Goal: Information Seeking & Learning: Learn about a topic

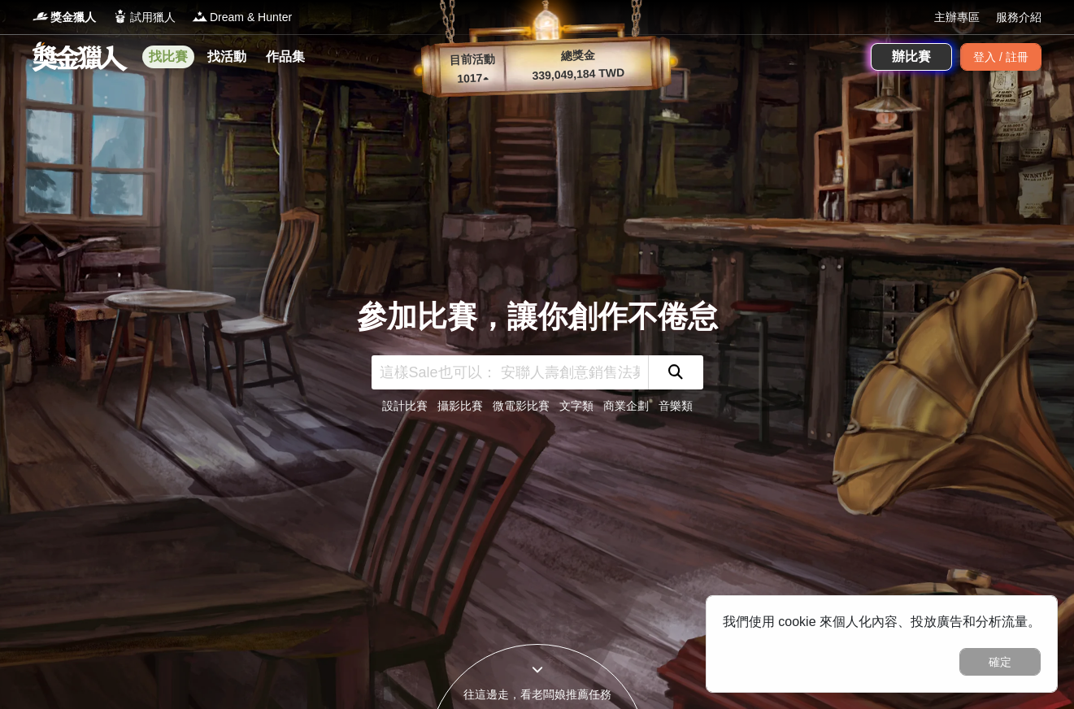
click at [153, 52] on link "找比賽" at bounding box center [168, 57] width 52 height 23
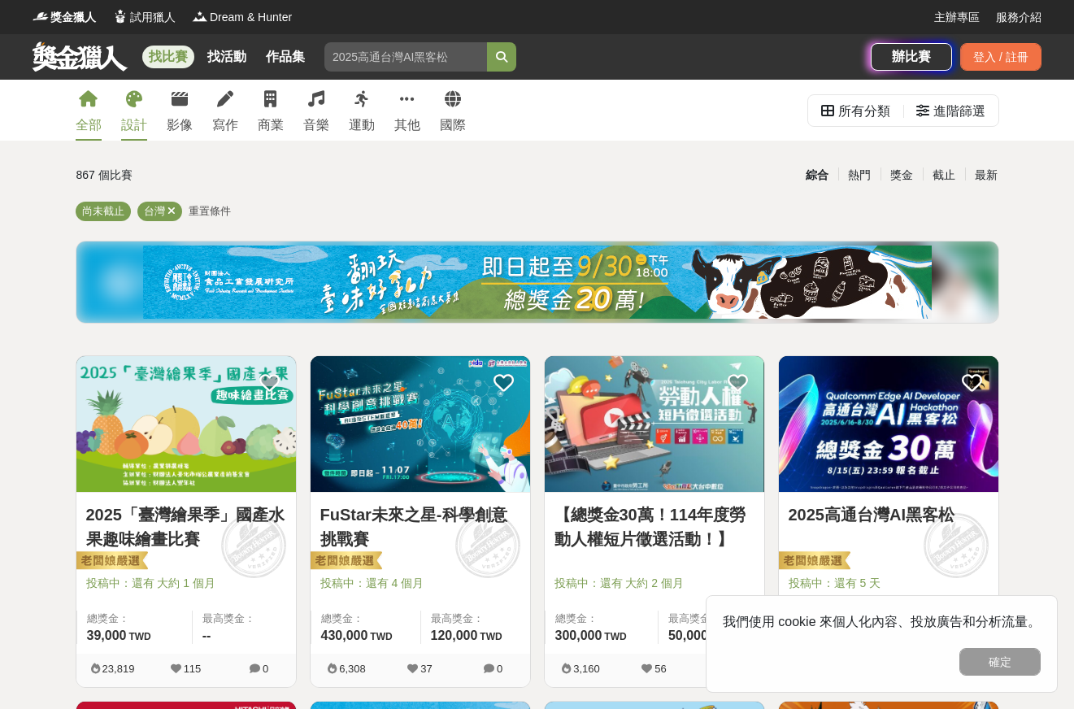
click at [135, 110] on link "設計" at bounding box center [134, 110] width 26 height 61
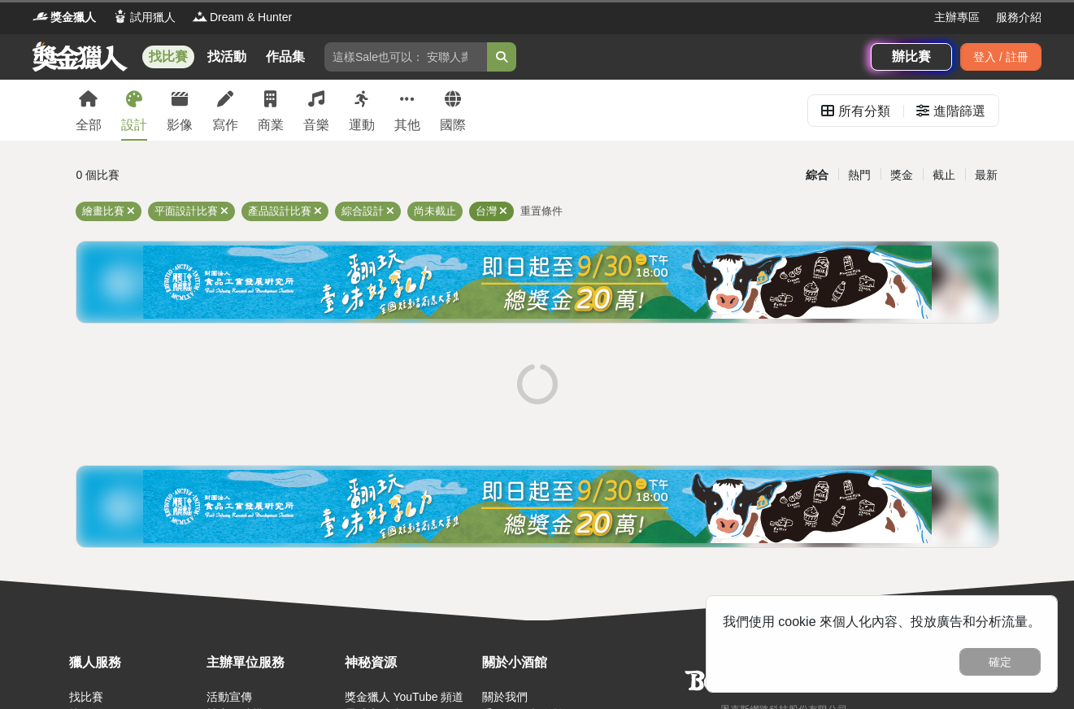
click at [505, 215] on icon at bounding box center [503, 211] width 8 height 11
click at [984, 664] on button "確定" at bounding box center [999, 662] width 81 height 28
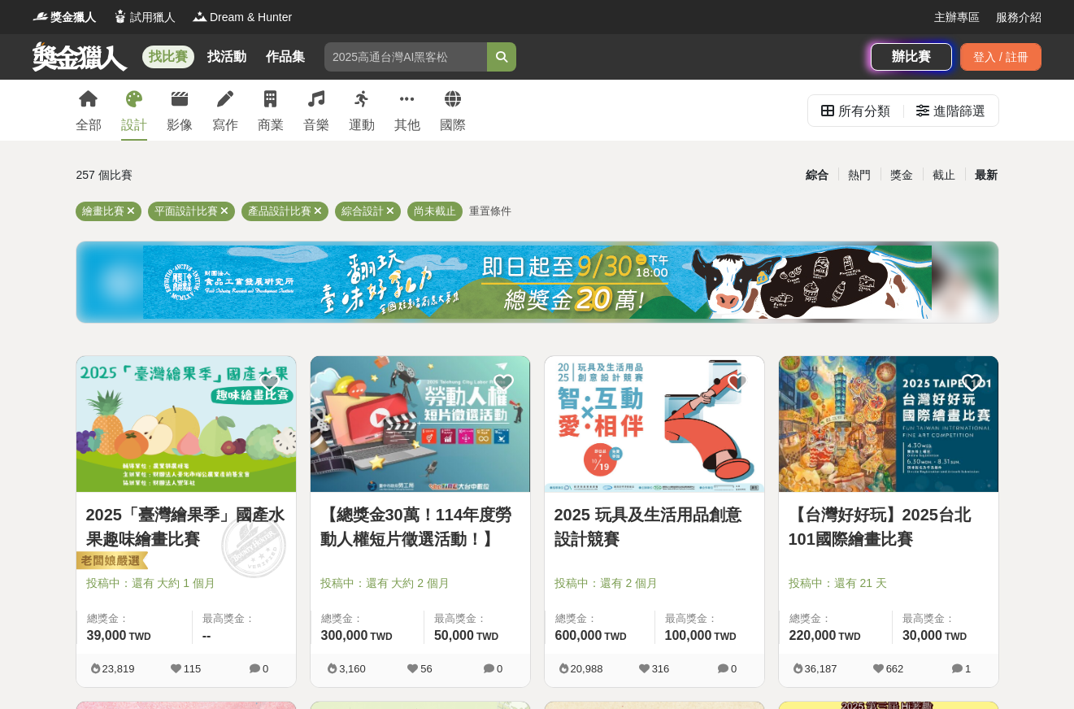
click at [989, 164] on div "最新" at bounding box center [986, 175] width 42 height 28
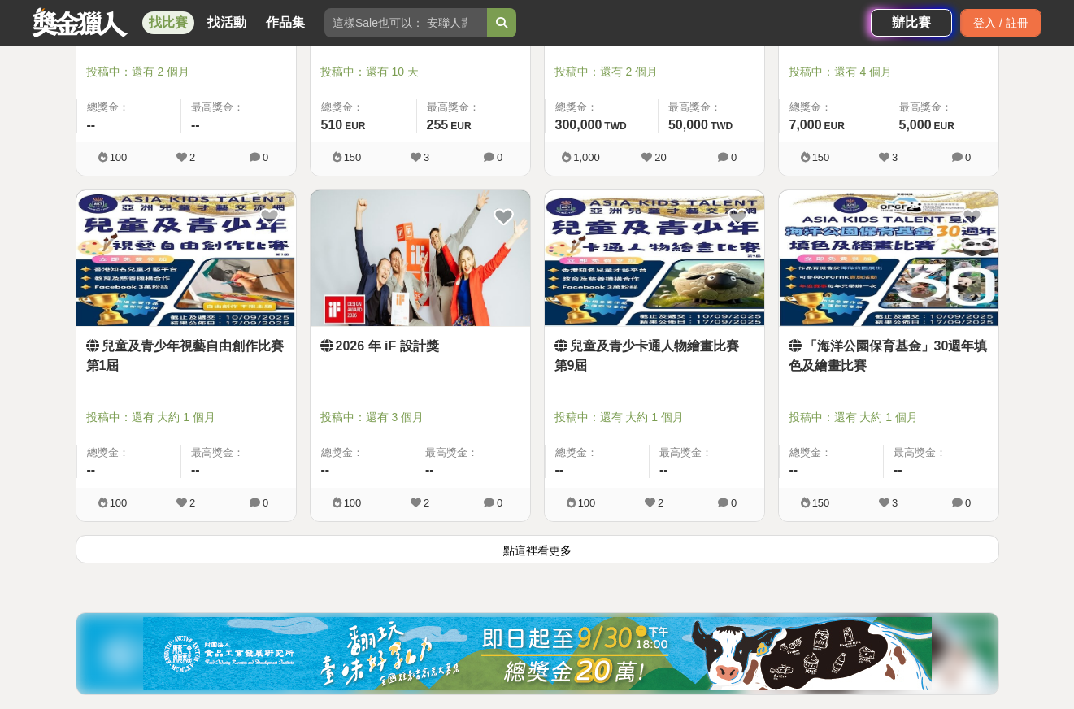
scroll to position [1951, 0]
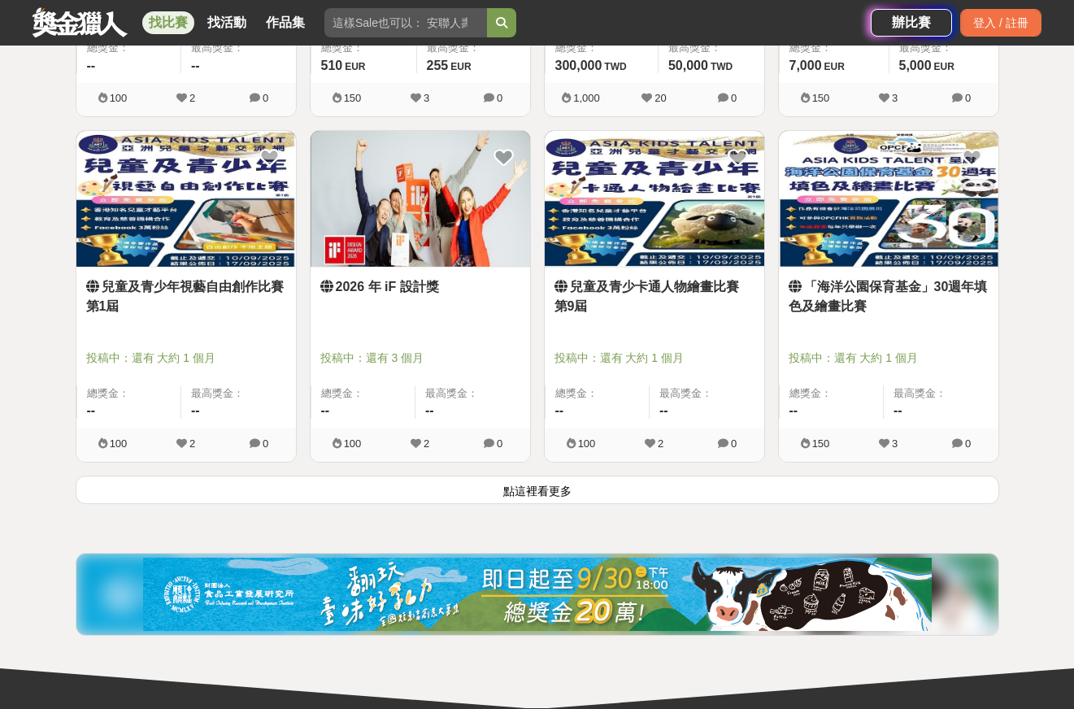
click at [531, 478] on button "點這裡看更多" at bounding box center [538, 490] width 924 height 28
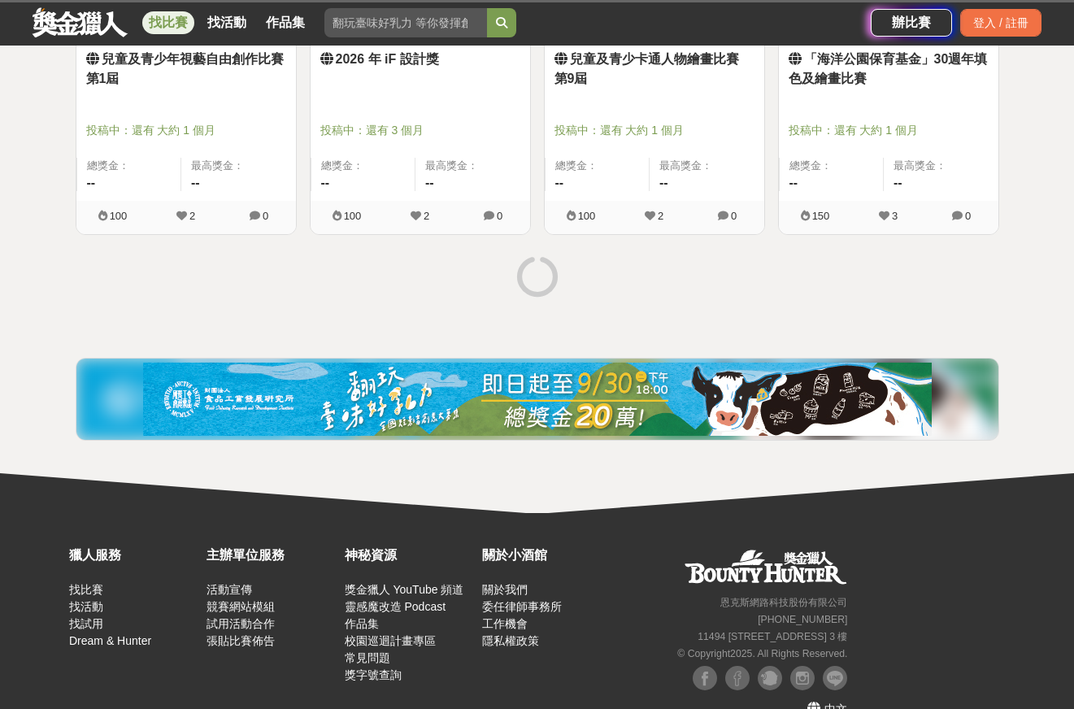
scroll to position [2195, 0]
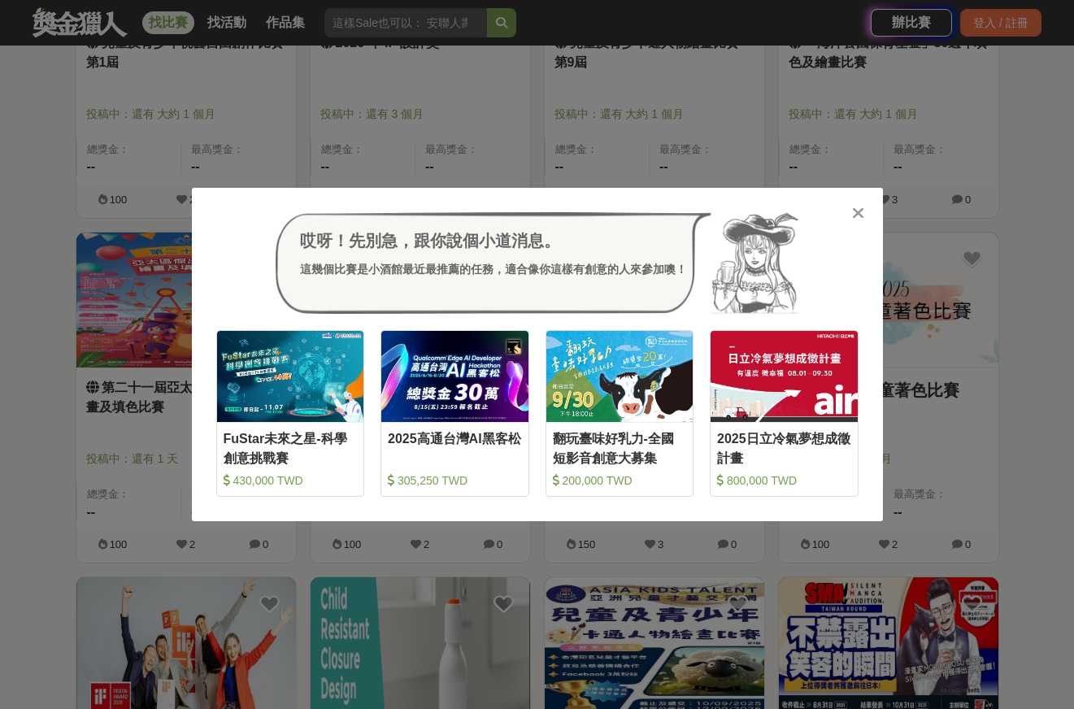
click at [855, 212] on icon at bounding box center [858, 213] width 12 height 16
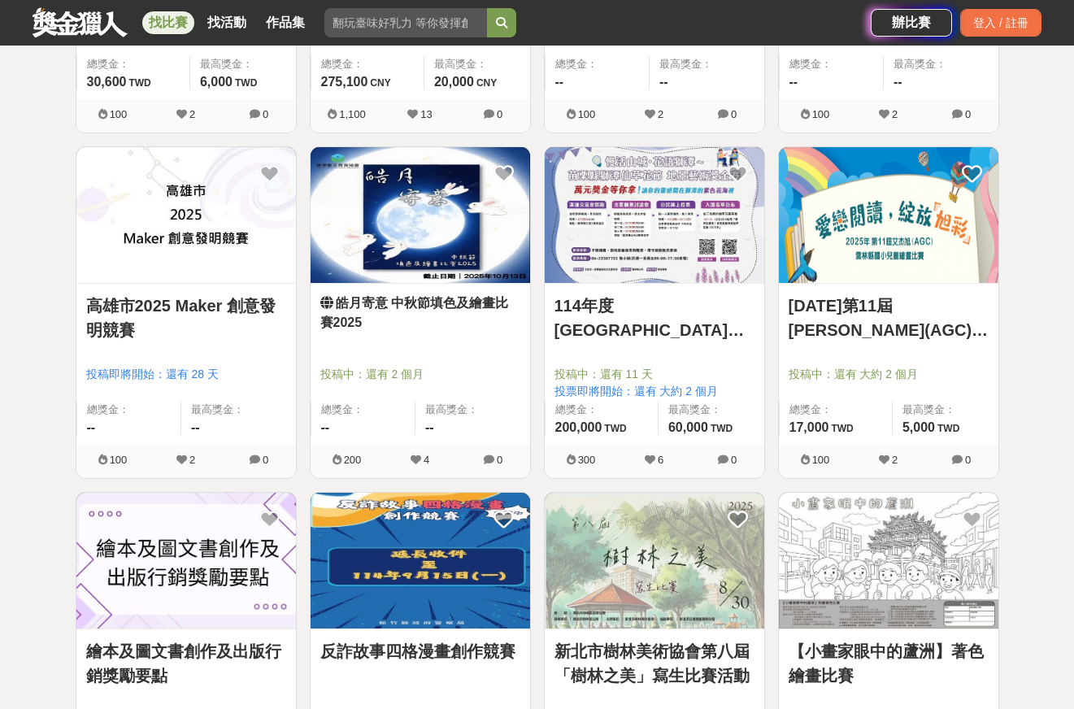
scroll to position [3822, 0]
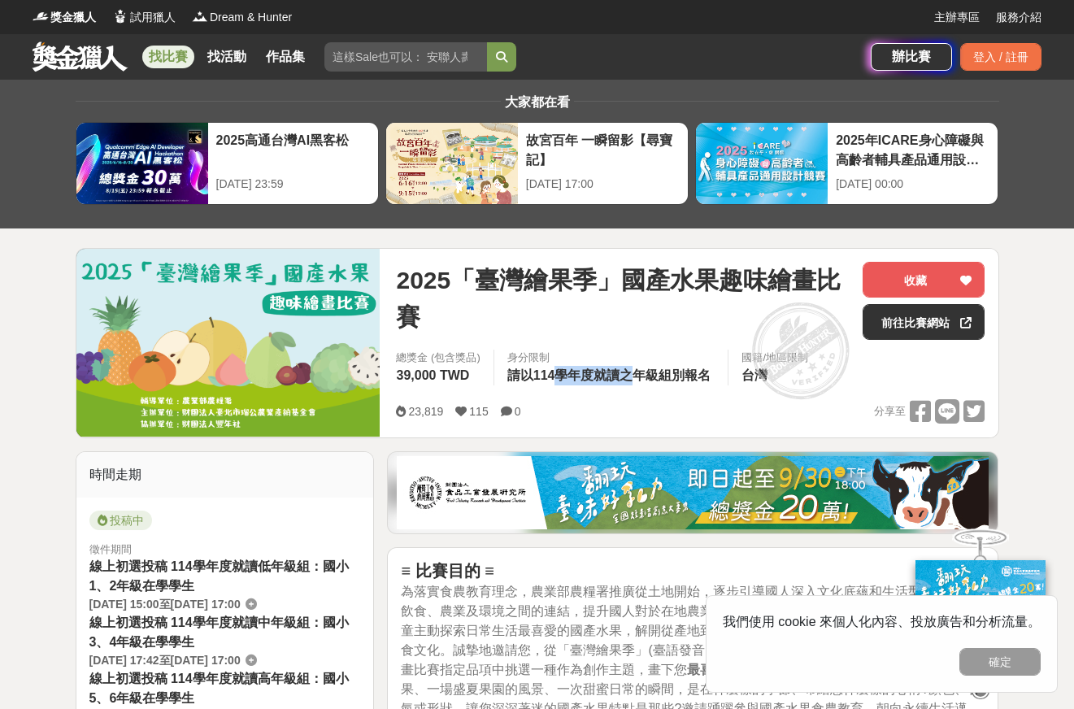
drag, startPoint x: 557, startPoint y: 373, endPoint x: 634, endPoint y: 372, distance: 77.3
click at [634, 372] on span "請以114學年度就讀之年級組別報名" at bounding box center [609, 375] width 204 height 14
click at [635, 372] on span "請以114學年度就讀之年級組別報名" at bounding box center [609, 375] width 204 height 14
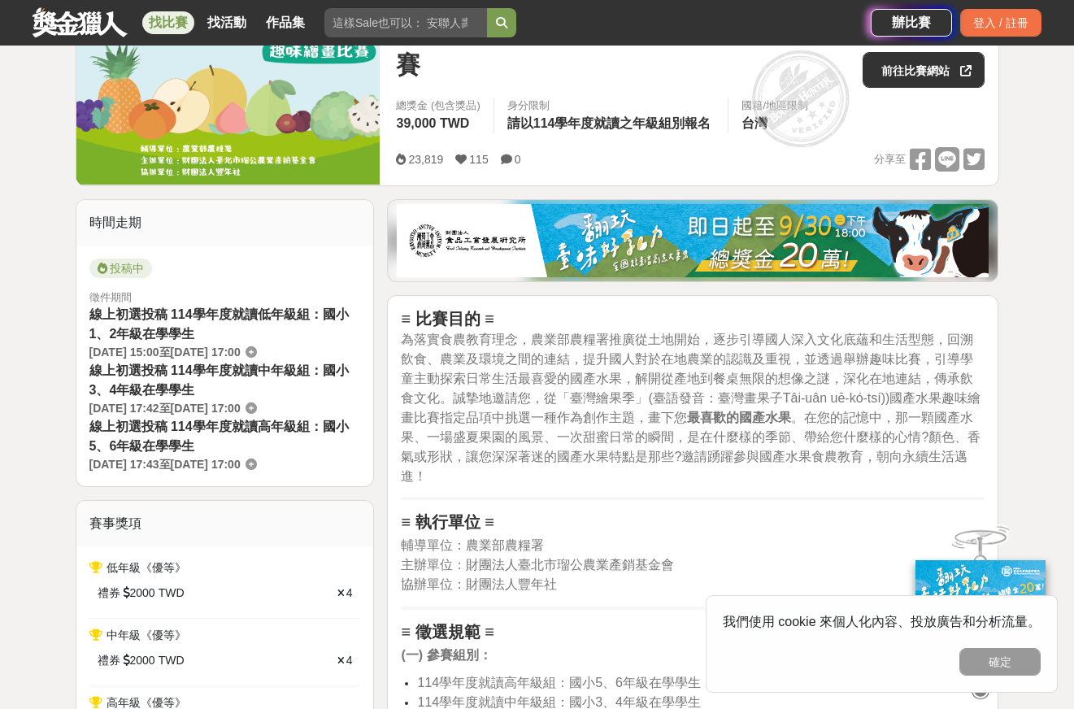
scroll to position [81, 0]
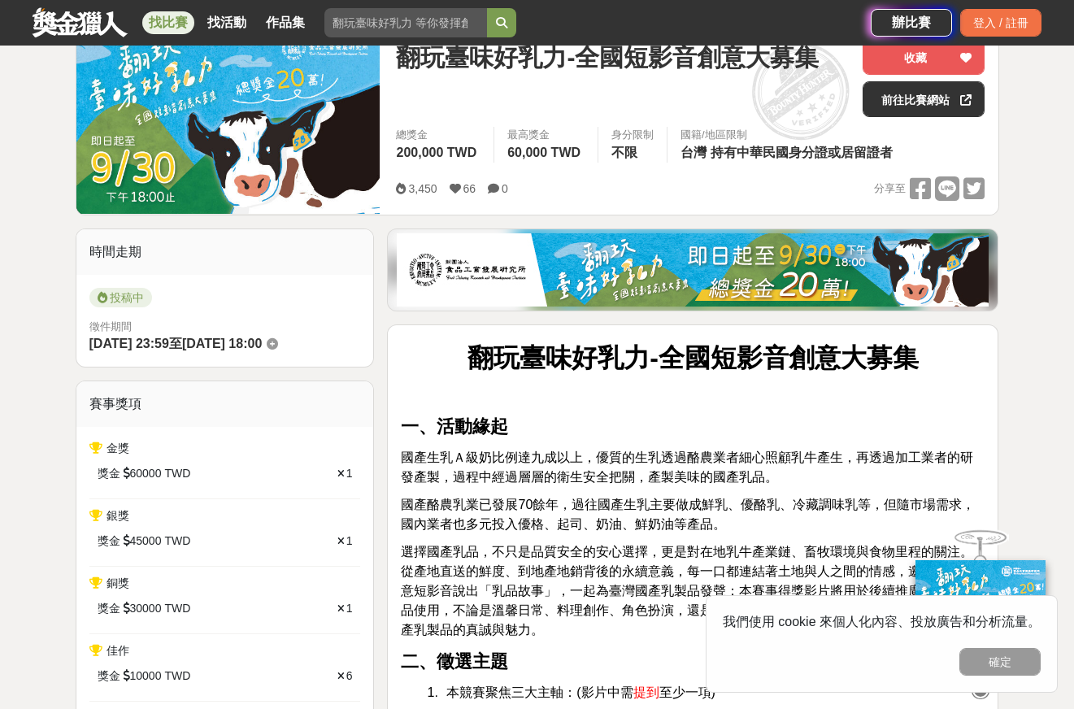
scroll to position [244, 0]
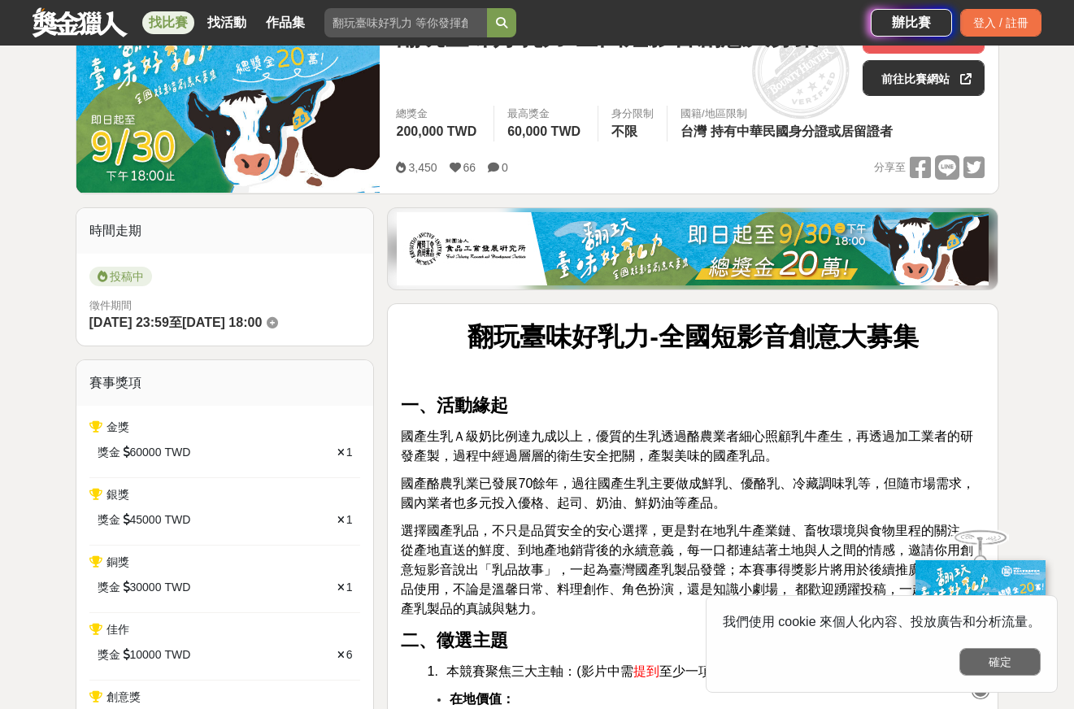
click at [1003, 659] on button "確定" at bounding box center [999, 662] width 81 height 28
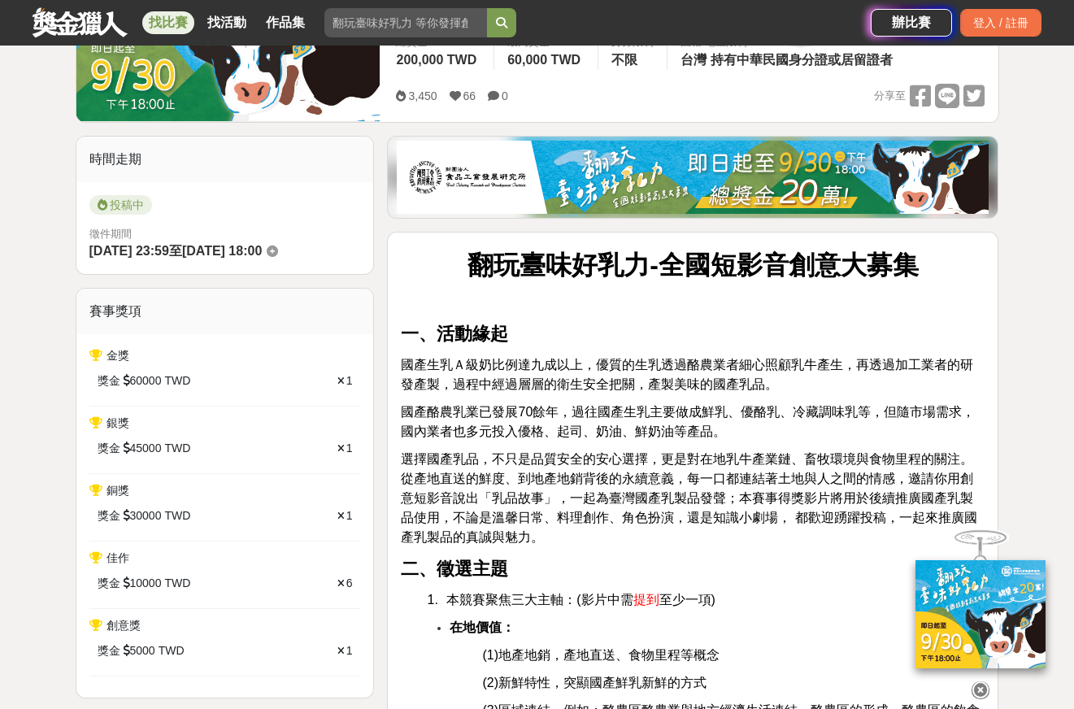
scroll to position [488, 0]
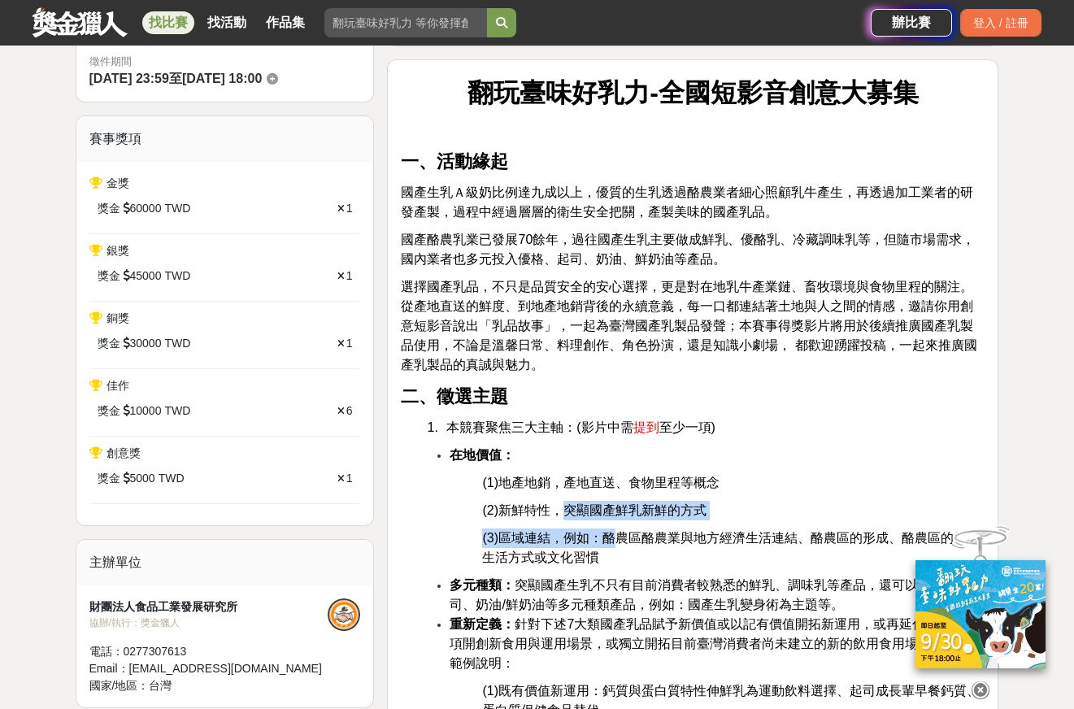
drag, startPoint x: 564, startPoint y: 495, endPoint x: 614, endPoint y: 546, distance: 71.3
click at [614, 546] on span "(3)區域連結，例如：酪農區酪農業與地方經濟生活連結、酪農區的形成、酪農區的飲食生活方式或文化習慣" at bounding box center [731, 547] width 498 height 33
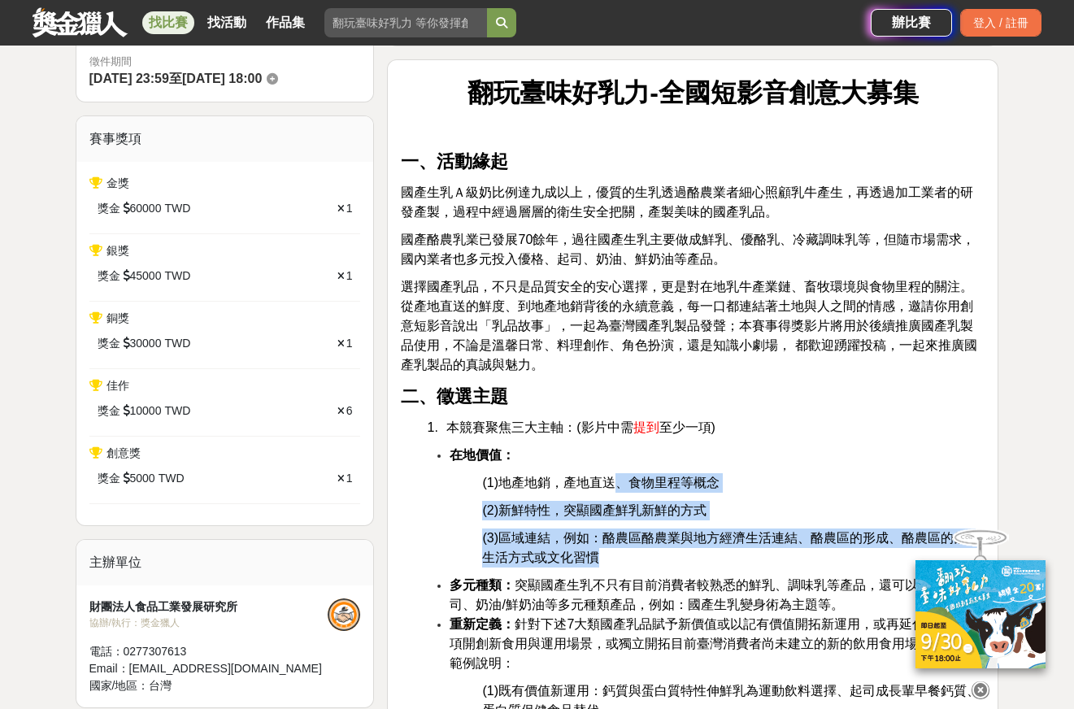
drag, startPoint x: 618, startPoint y: 485, endPoint x: 646, endPoint y: 561, distance: 80.5
click at [646, 559] on p "(3)區域連結，例如：酪農區酪農業與地方經濟生活連結、酪農區的形成、酪農區的飲食生活方式或文化習慣" at bounding box center [733, 548] width 503 height 39
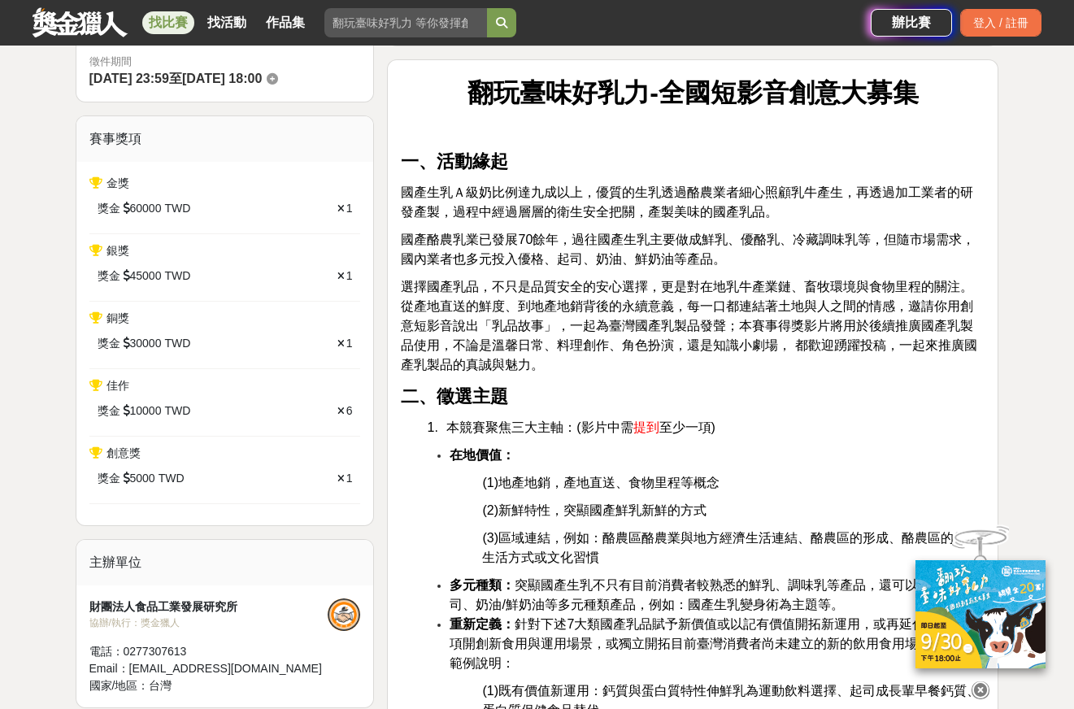
click at [985, 683] on icon at bounding box center [981, 690] width 18 height 18
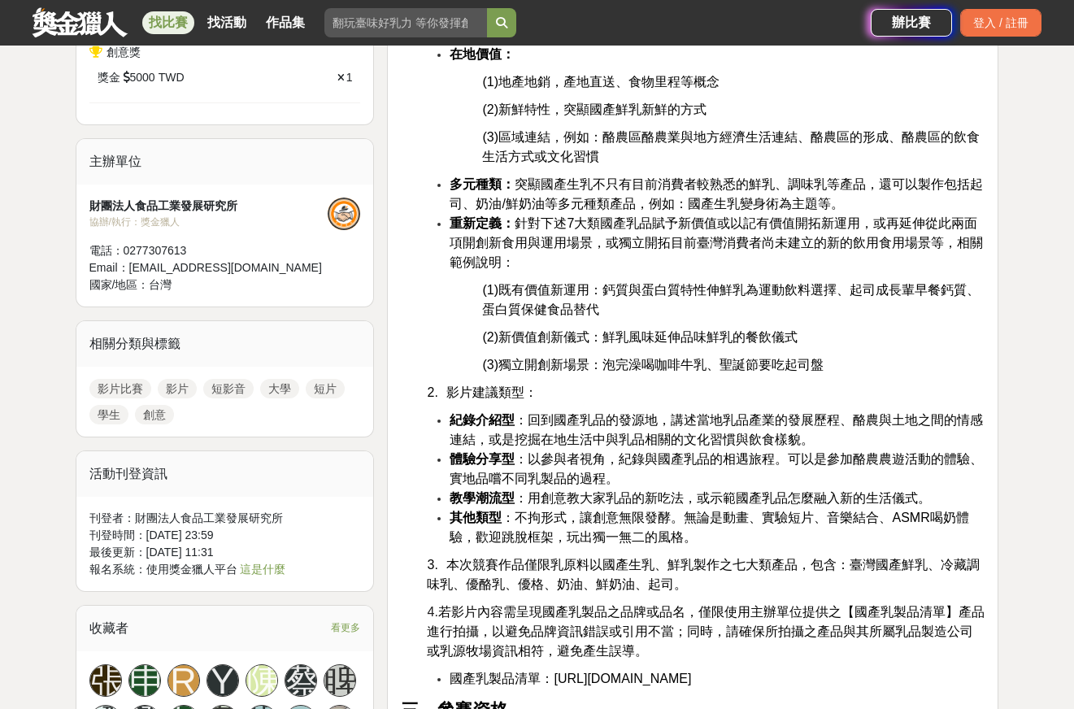
scroll to position [894, 0]
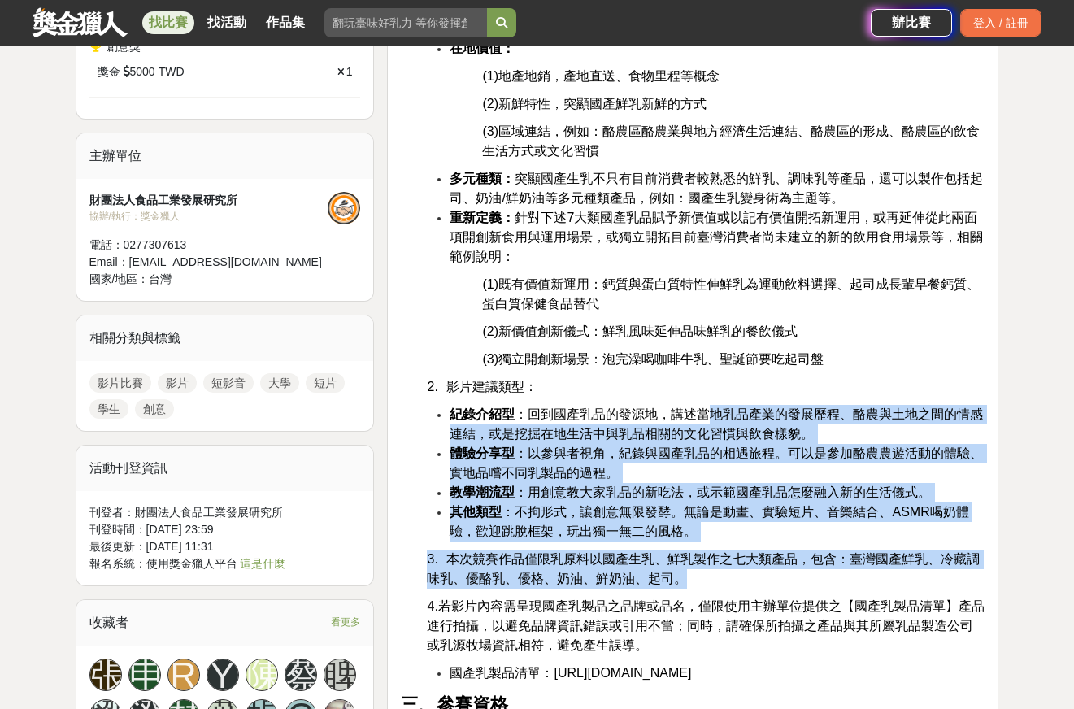
drag, startPoint x: 707, startPoint y: 416, endPoint x: 730, endPoint y: 570, distance: 155.4
click at [731, 570] on p "3. 本次競賽作品僅限乳原料以國產生乳、鮮乳製作之七大類產品，包含：臺灣國產鮮乳、冷藏調味乳、優酪乳、優格、奶油、鮮奶油、起司。" at bounding box center [706, 569] width 558 height 39
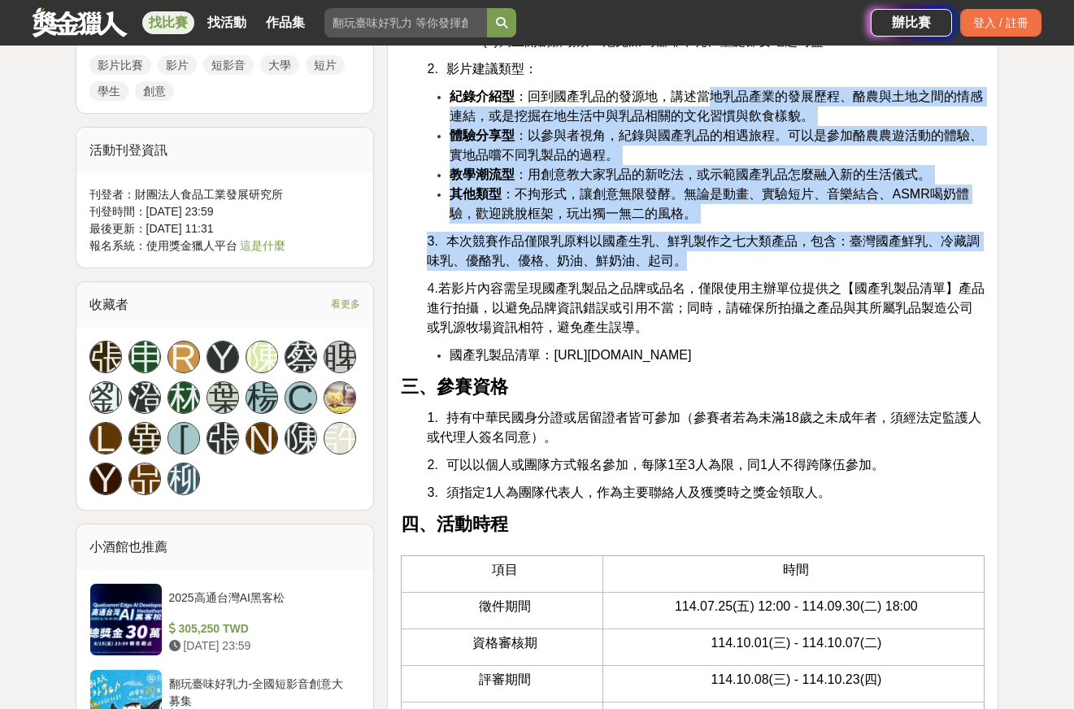
scroll to position [1220, 0]
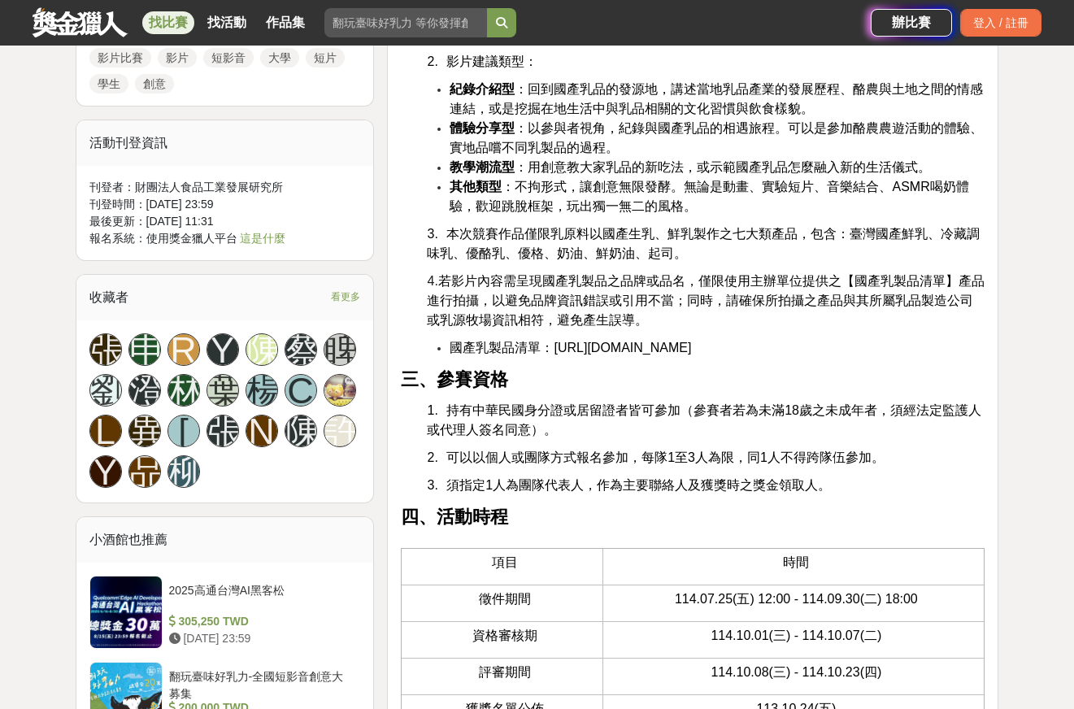
click at [713, 435] on span "持有中華民國身分證或居留證者皆可參加（參賽者若為未滿18歲之未成年者，須經法定監護人或代理人簽名同意）。" at bounding box center [704, 419] width 555 height 33
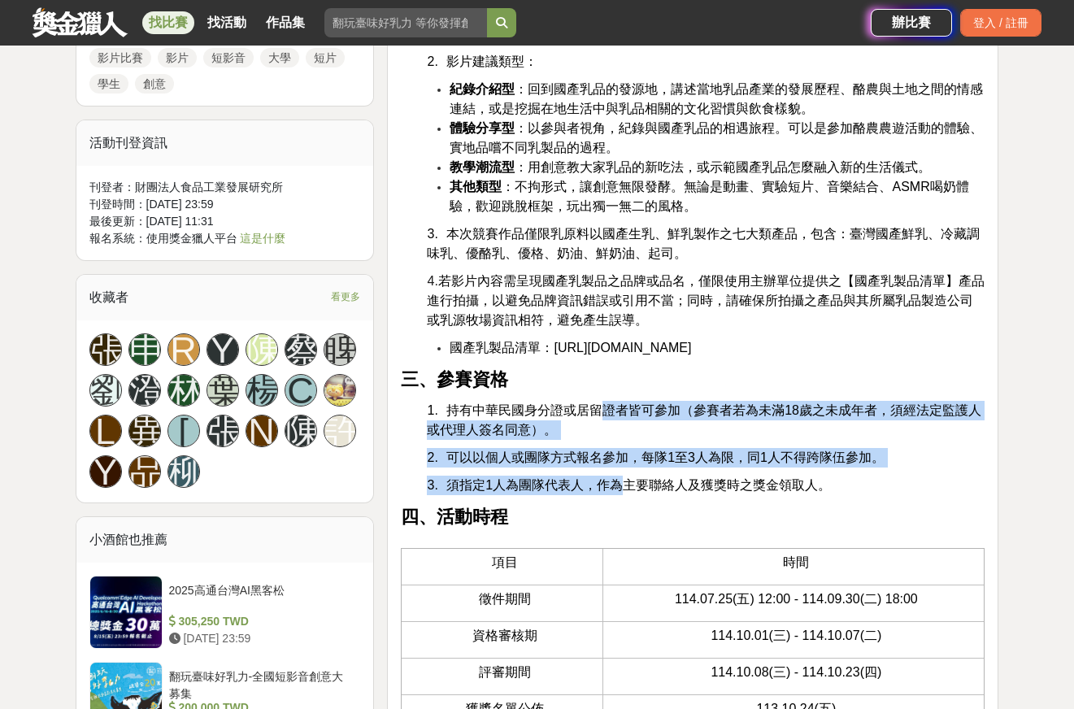
drag, startPoint x: 599, startPoint y: 429, endPoint x: 625, endPoint y: 504, distance: 79.2
click at [625, 492] on span "須指定1人為團隊代表人，作為主要聯絡人及獲獎時之獎金領取人。" at bounding box center [638, 485] width 385 height 14
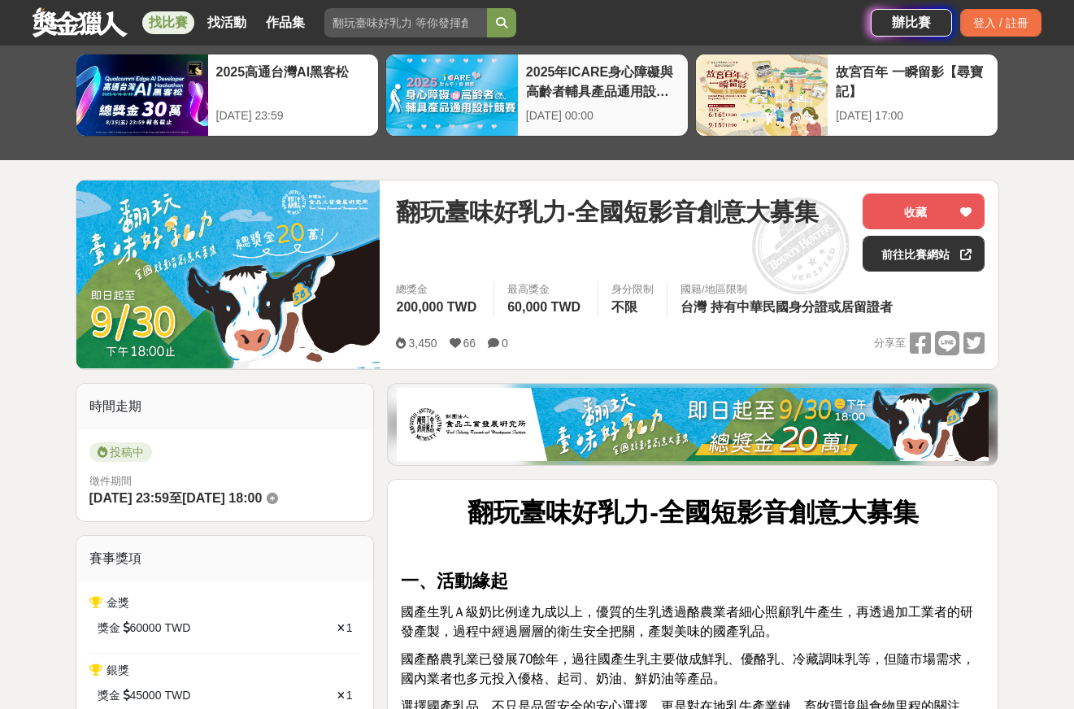
scroll to position [0, 0]
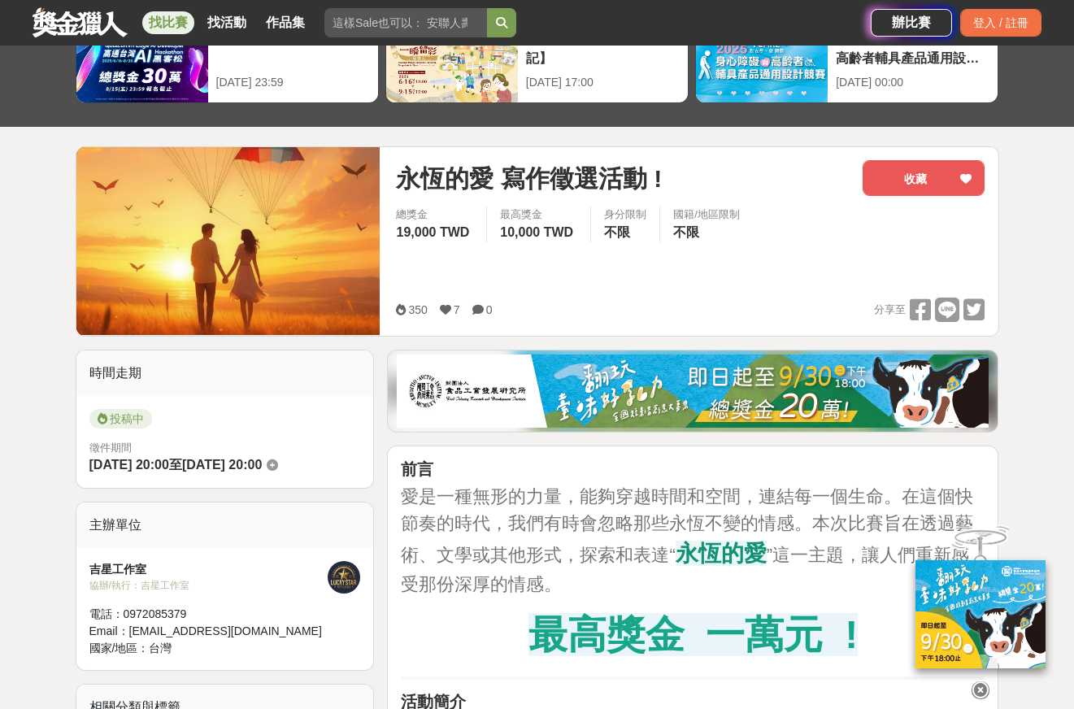
scroll to position [407, 0]
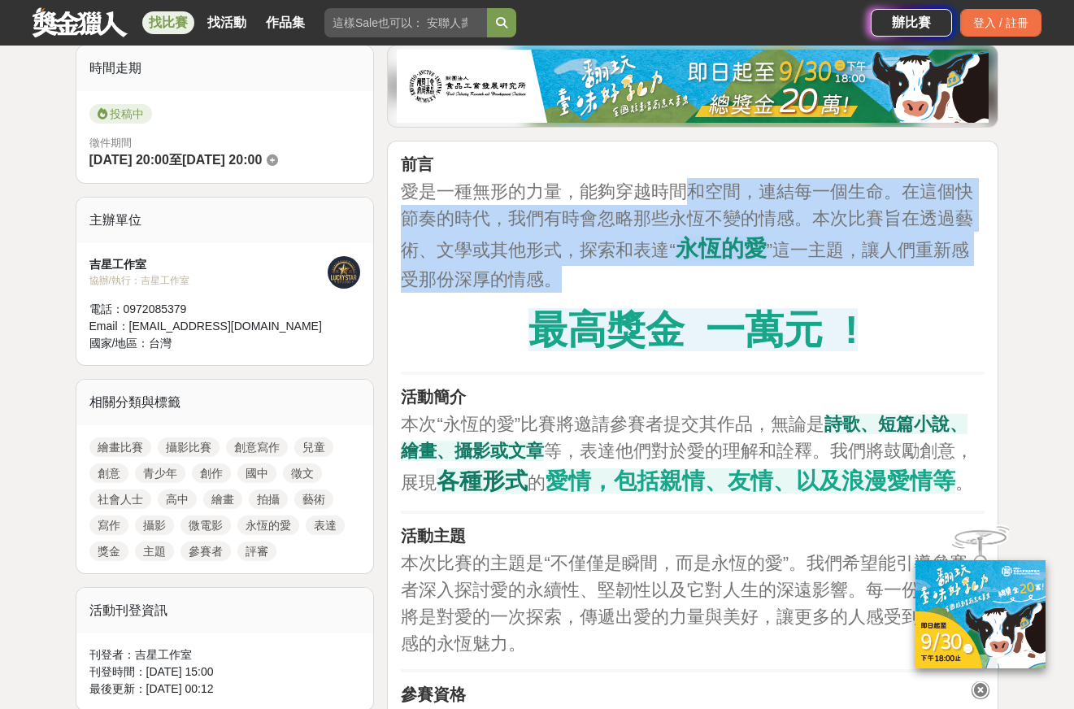
drag, startPoint x: 694, startPoint y: 181, endPoint x: 711, endPoint y: 282, distance: 102.3
click at [711, 282] on p "愛是一種無形的力量，能夠穿越時間和空間，連結每一個生命。在這個快節奏的時代，我們有時會忽略那些永恆不變的情感。本次比賽旨在透過藝術、文學或其他形式，探索和表達…" at bounding box center [693, 235] width 584 height 115
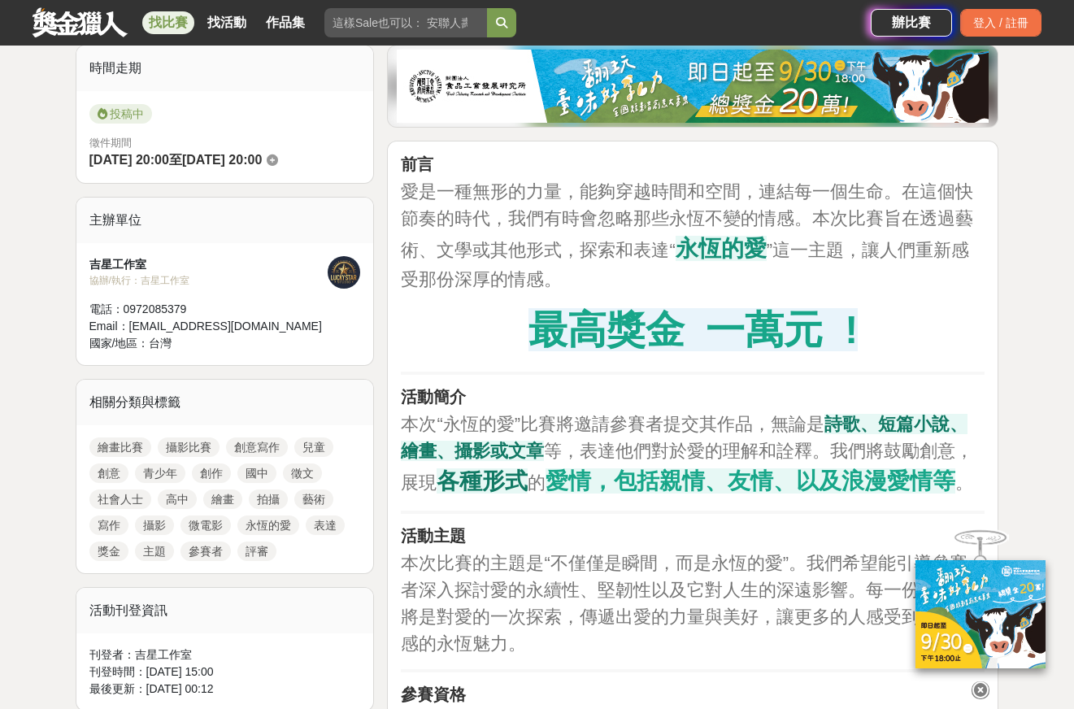
click at [978, 685] on icon at bounding box center [981, 690] width 18 height 18
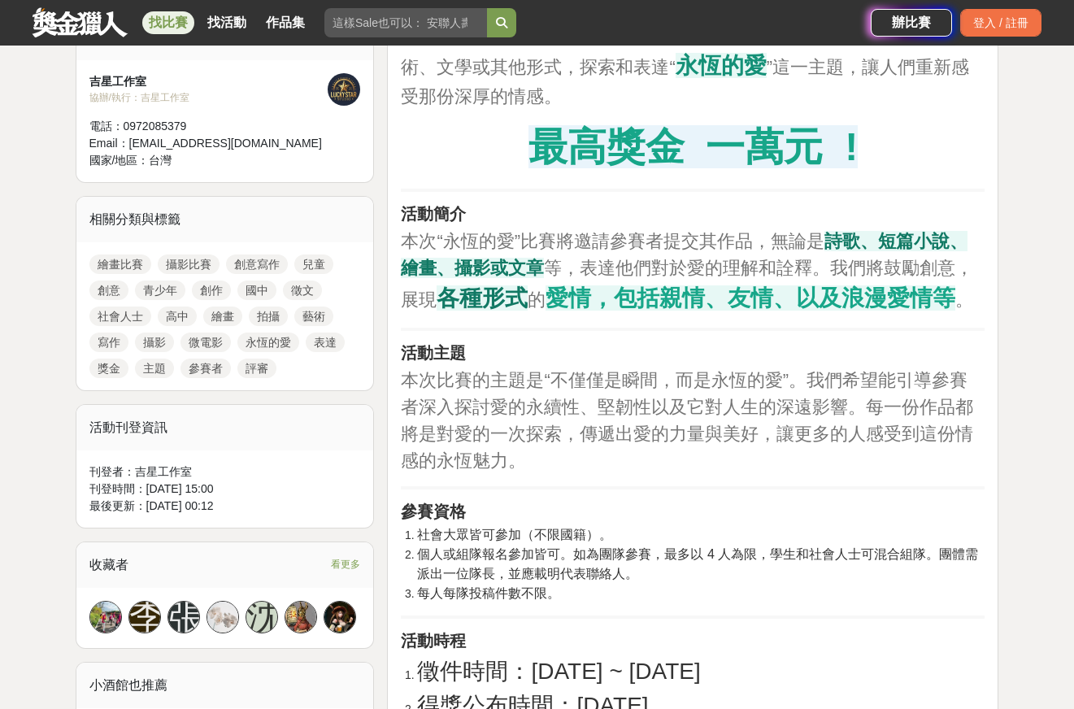
scroll to position [894, 0]
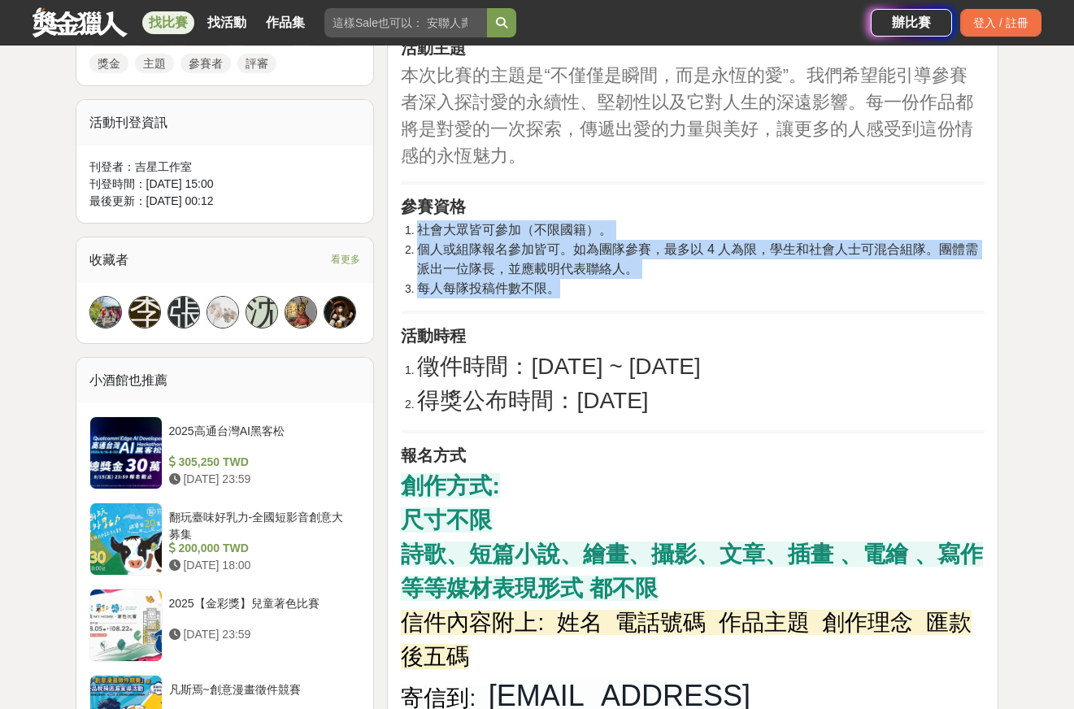
drag, startPoint x: 587, startPoint y: 241, endPoint x: 605, endPoint y: 312, distance: 73.8
click at [606, 298] on li "每人每隊投稿件數不限。" at bounding box center [701, 289] width 568 height 20
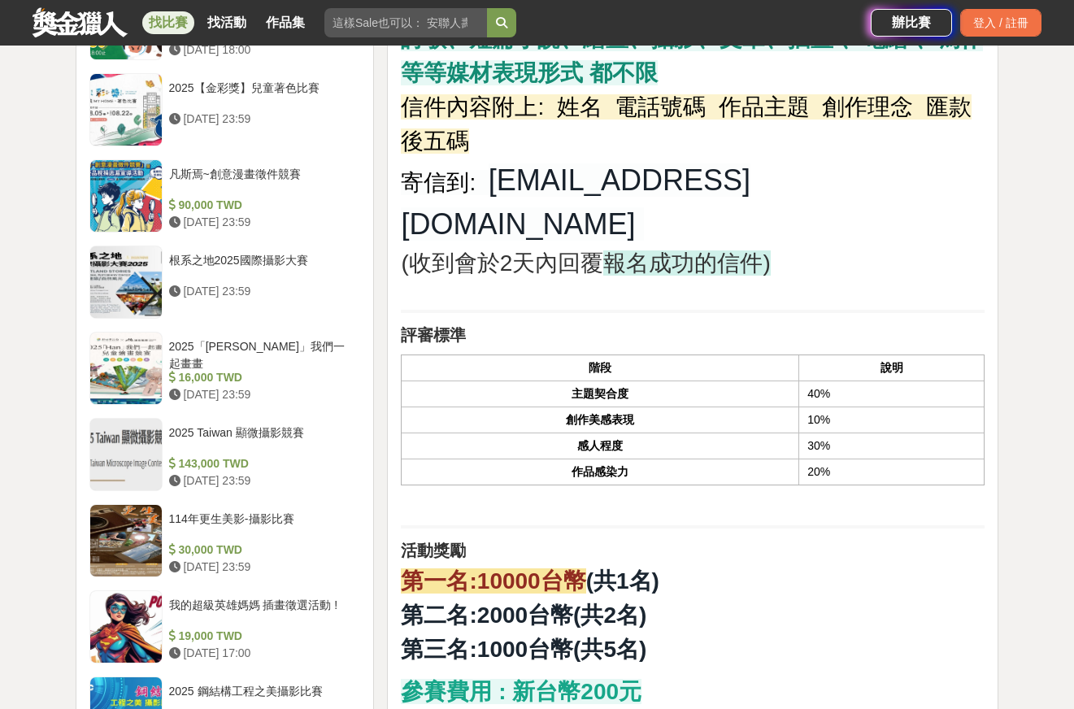
scroll to position [1464, 0]
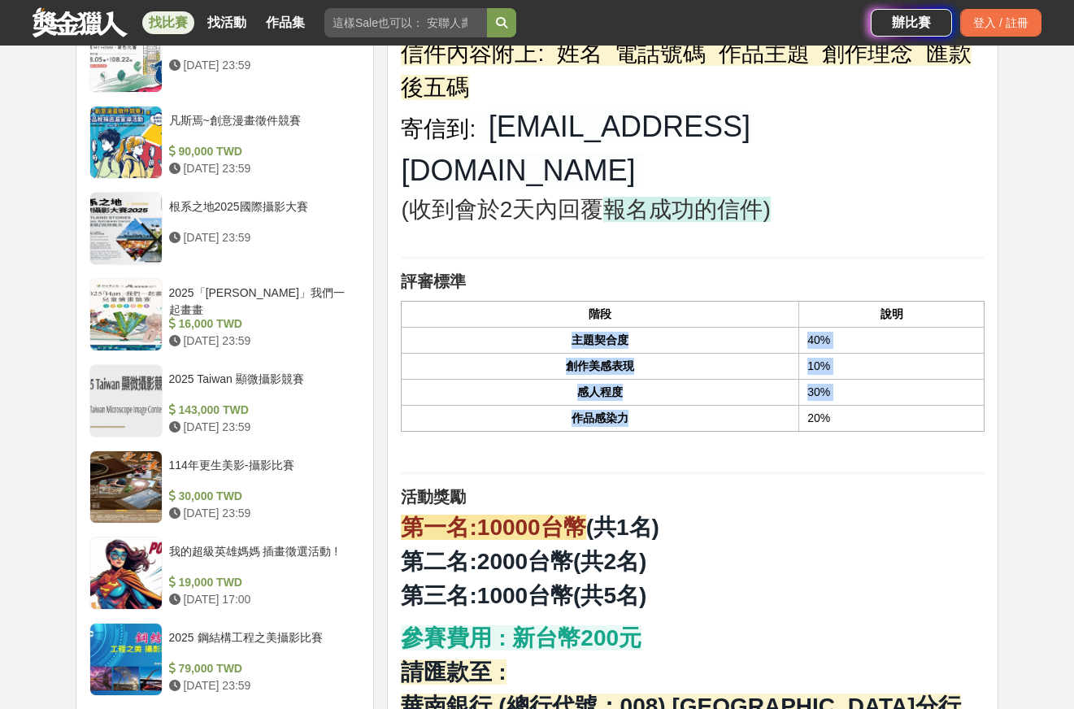
drag, startPoint x: 577, startPoint y: 348, endPoint x: 707, endPoint y: 407, distance: 142.7
click at [707, 407] on tbody "主題契合度 40% 創作美感表現 10% 感人程度 30% 作品感染力 20%" at bounding box center [693, 380] width 583 height 104
click at [707, 407] on th "作品感染力" at bounding box center [601, 419] width 398 height 26
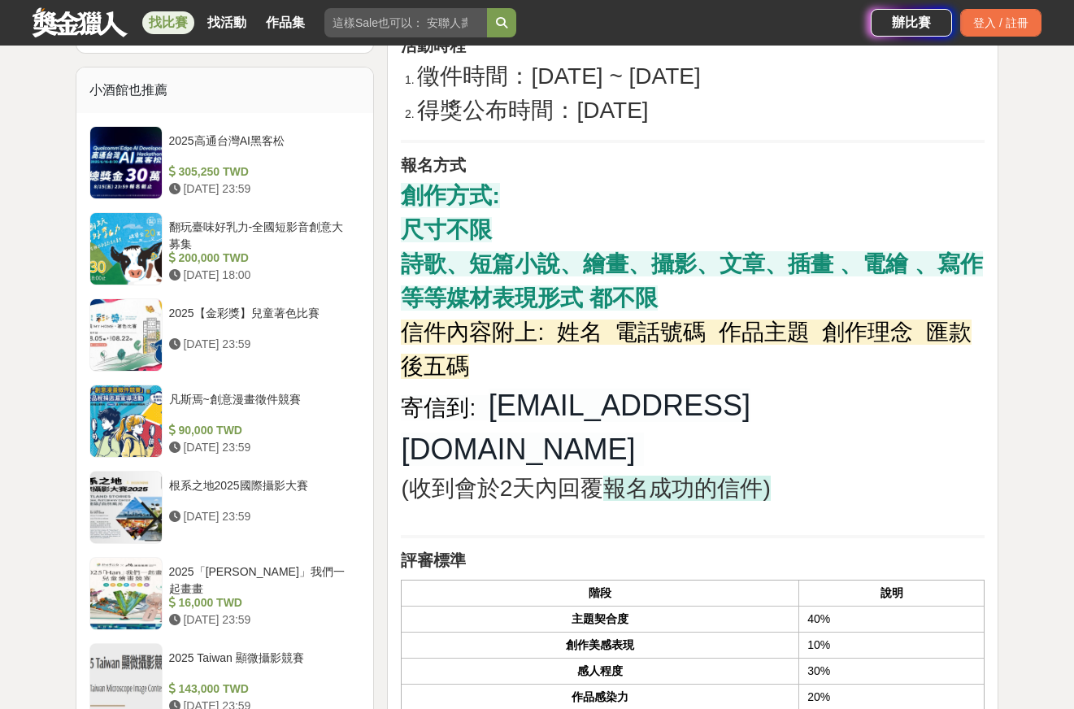
scroll to position [1057, 0]
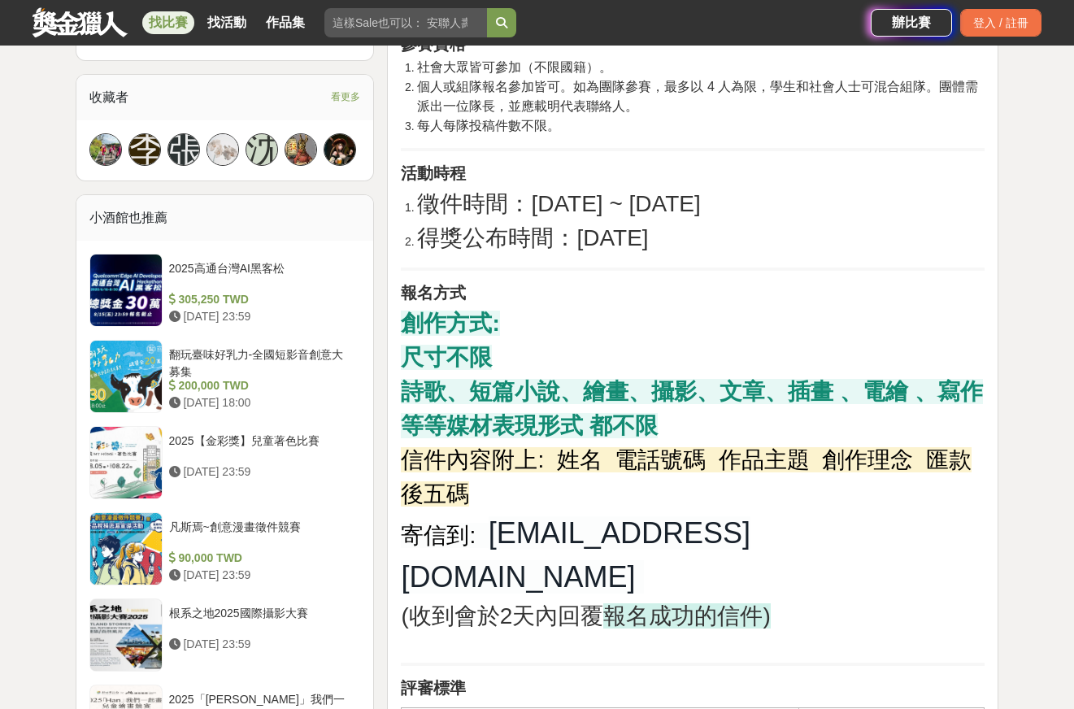
drag, startPoint x: 555, startPoint y: 233, endPoint x: 668, endPoint y: 280, distance: 121.7
click at [668, 255] on ol "徵件時間：[DATE] ~ [DATE] 得獎公布時間：[DATE]" at bounding box center [693, 221] width 584 height 68
click at [648, 250] on span "得獎公布時間：[DATE]" at bounding box center [532, 237] width 231 height 25
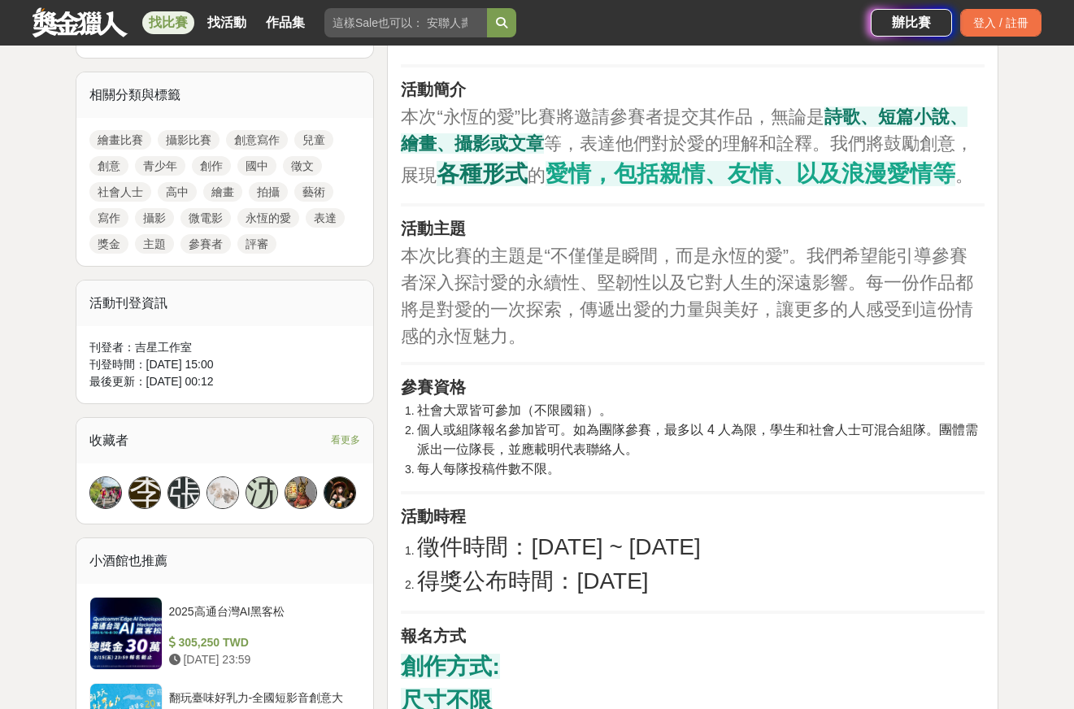
scroll to position [569, 0]
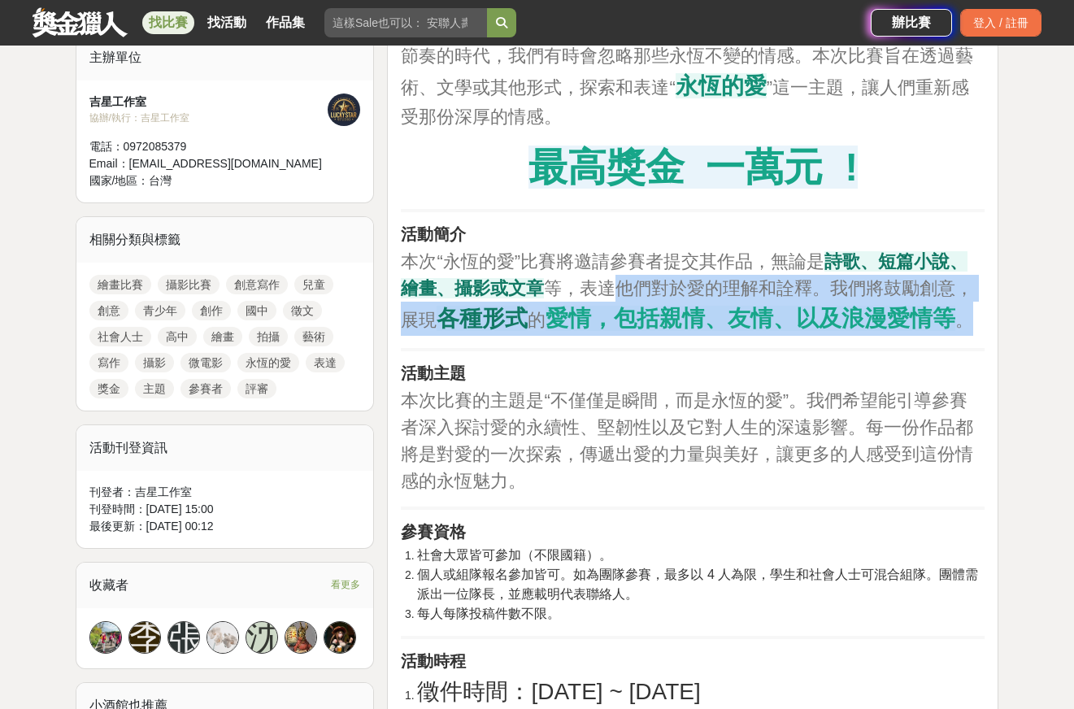
drag, startPoint x: 659, startPoint y: 276, endPoint x: 673, endPoint y: 359, distance: 84.2
click at [673, 336] on p "本次“永恆的愛”比賽將邀請參賽者提交其作品，無論是 詩歌、短篇小說、繪畫、攝影或文章 等，表達他們對於愛的理解和詮釋。我們將鼓勵創意，展現 各種形式 的 愛情…" at bounding box center [693, 292] width 584 height 88
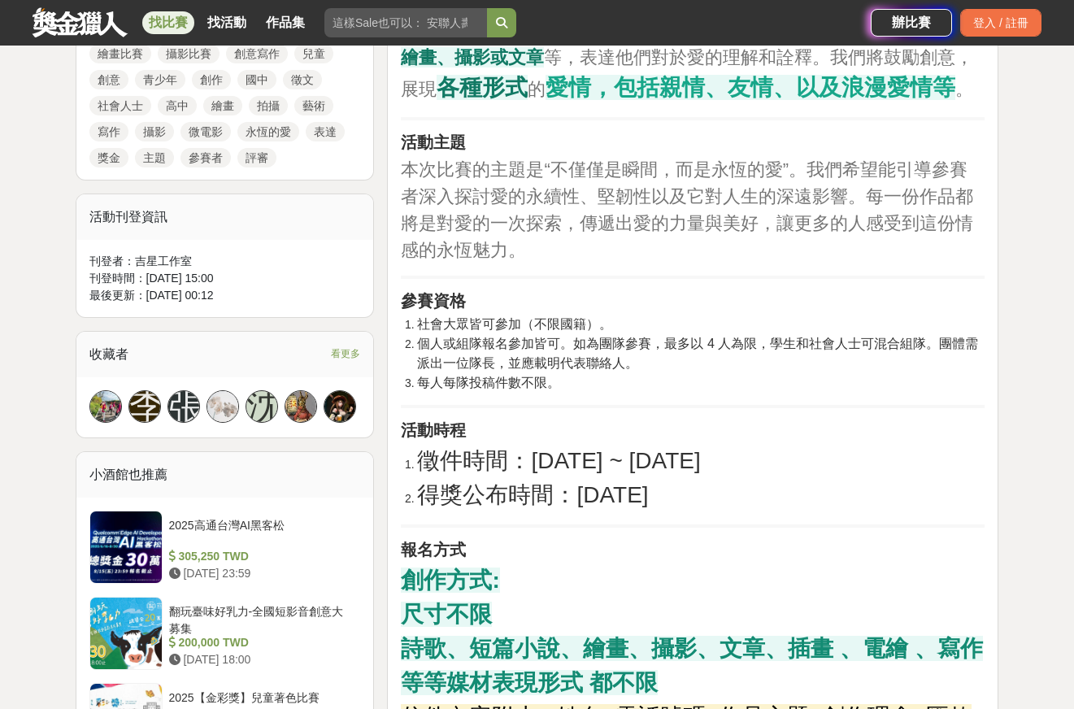
scroll to position [813, 0]
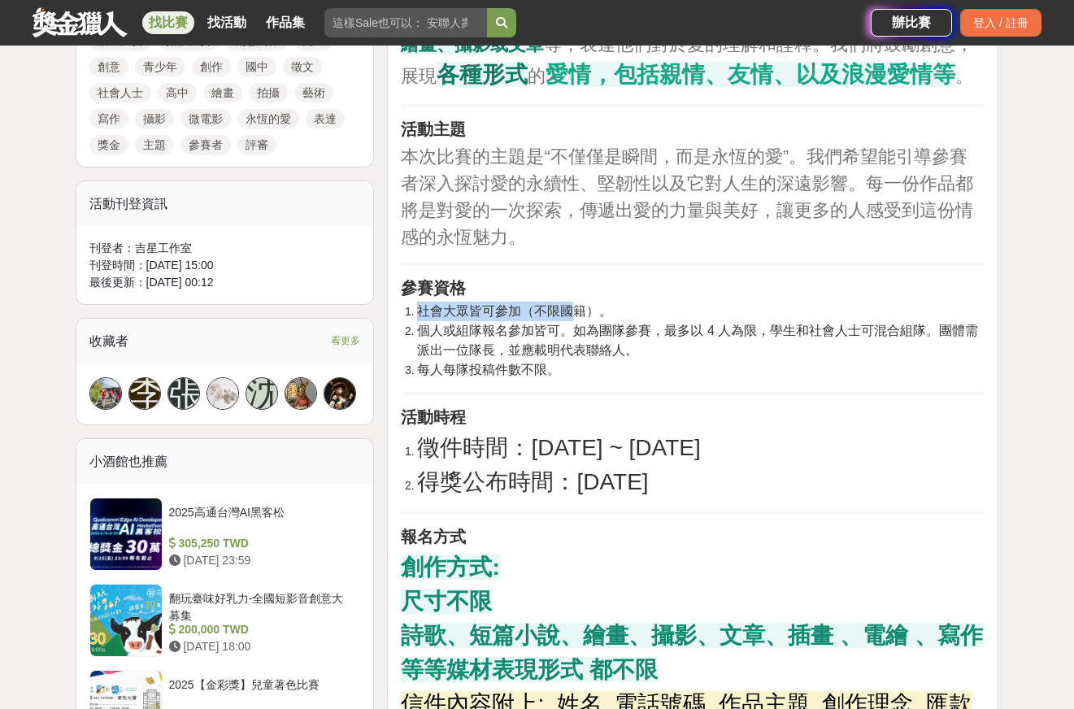
drag, startPoint x: 569, startPoint y: 347, endPoint x: 550, endPoint y: 428, distance: 82.8
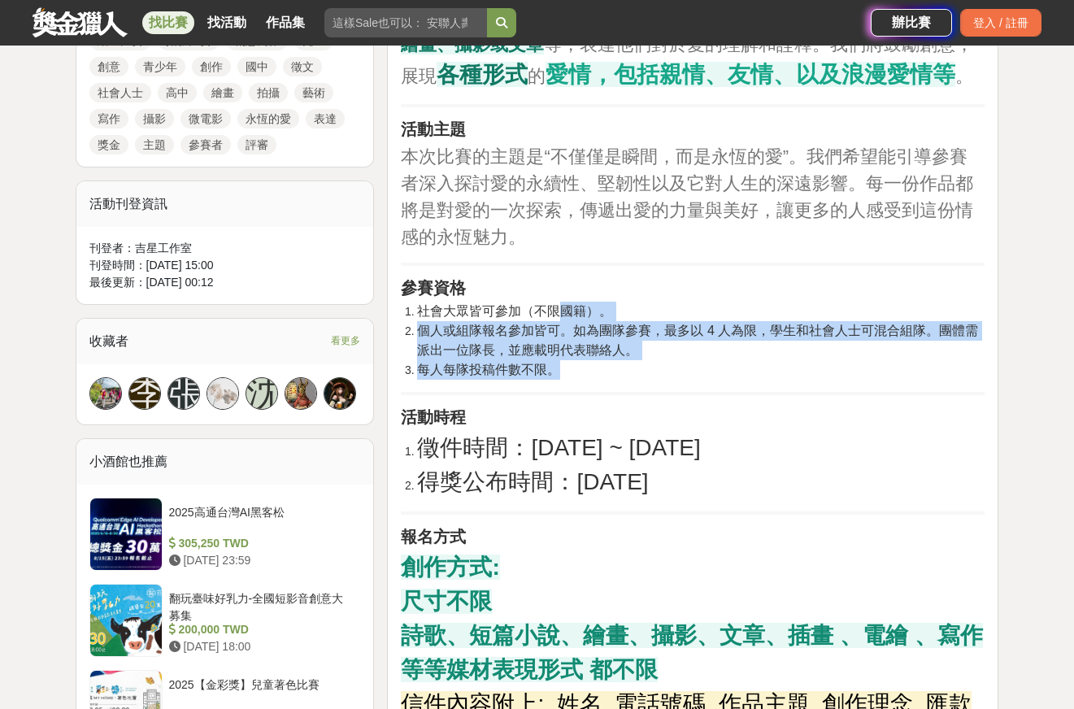
drag, startPoint x: 559, startPoint y: 350, endPoint x: 560, endPoint y: 398, distance: 48.8
click at [560, 380] on ol "社會大眾皆可參加（不限國籍）。 個人或組隊報名參加皆可。如為團隊參賽，最多以 4 人為限，學生和社會人士可混合組隊。團體需派出一位隊長，並應載明代表聯絡人。 …" at bounding box center [693, 341] width 584 height 78
click at [560, 376] on span "每人每隊投稿件數不限。" at bounding box center [488, 370] width 143 height 14
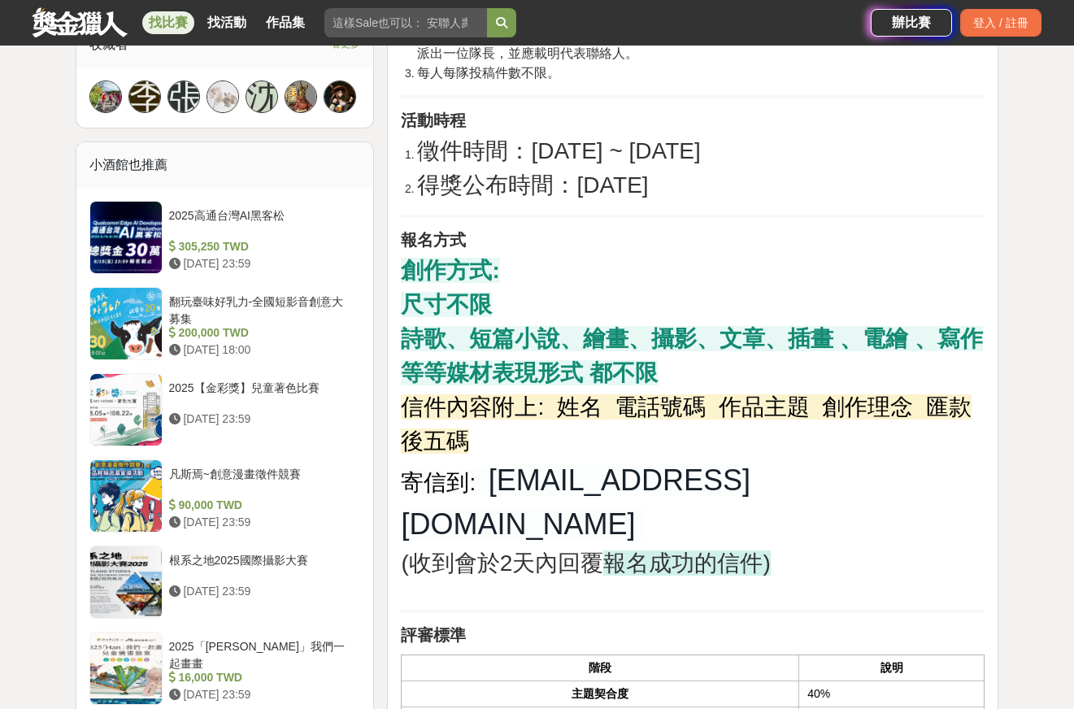
scroll to position [1220, 0]
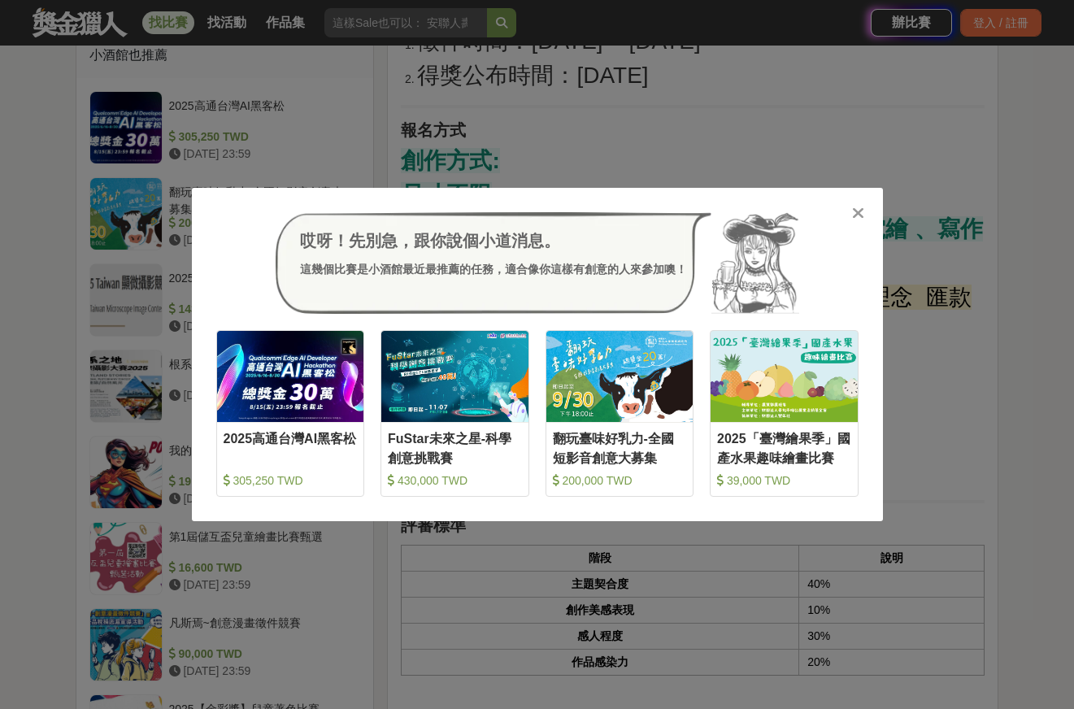
click at [865, 213] on div at bounding box center [859, 212] width 16 height 16
